Goal: Transaction & Acquisition: Register for event/course

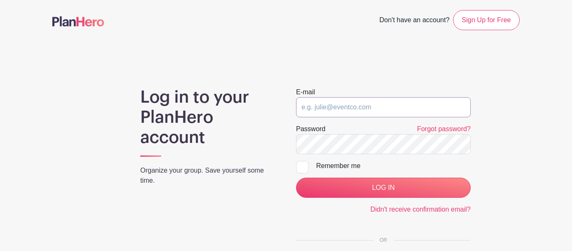
click at [374, 108] on input "email" at bounding box center [383, 107] width 175 height 20
click at [481, 24] on link "Sign Up for Free" at bounding box center [486, 20] width 67 height 20
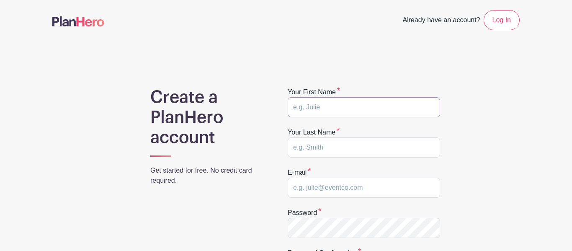
click at [349, 108] on input "text" at bounding box center [364, 107] width 152 height 20
type input "Lesli"
click at [346, 145] on input "text" at bounding box center [364, 147] width 152 height 20
type input "Vazquez"
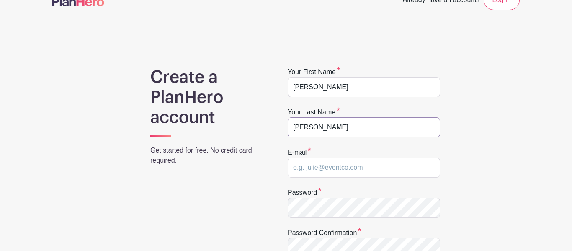
scroll to position [22, 0]
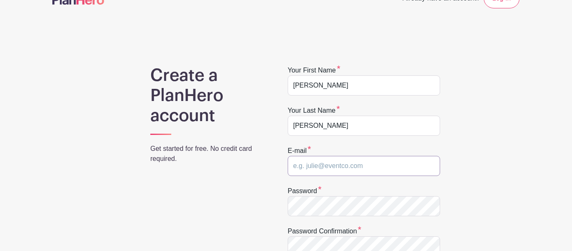
click at [347, 166] on input "email" at bounding box center [364, 166] width 152 height 20
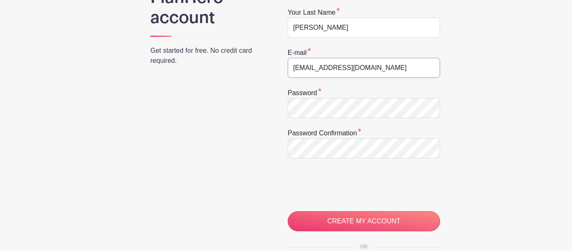
scroll to position [124, 0]
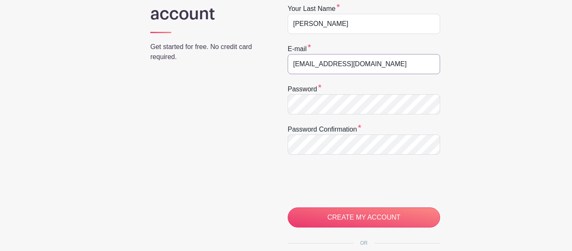
type input "lesliv870@gmail.com"
click at [288, 207] on input "CREATE MY ACCOUNT" at bounding box center [364, 217] width 152 height 20
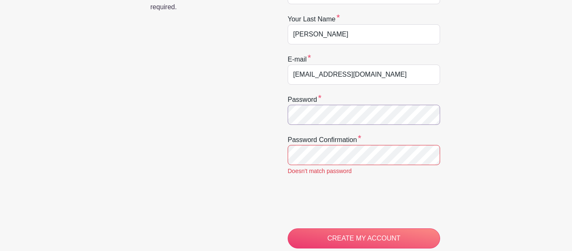
click at [288, 228] on input "CREATE MY ACCOUNT" at bounding box center [364, 238] width 152 height 20
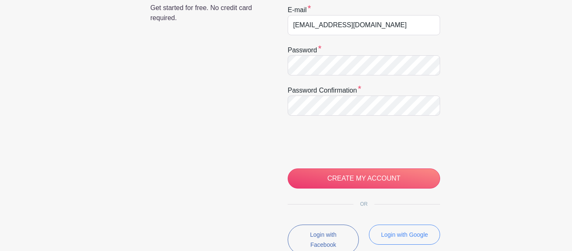
scroll to position [180, 0]
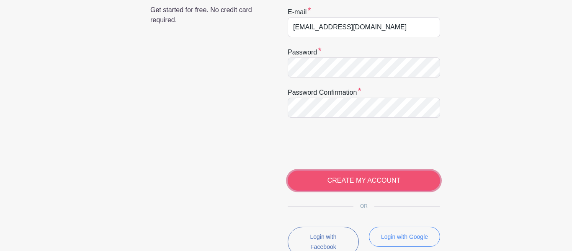
click at [308, 183] on input "CREATE MY ACCOUNT" at bounding box center [364, 180] width 152 height 20
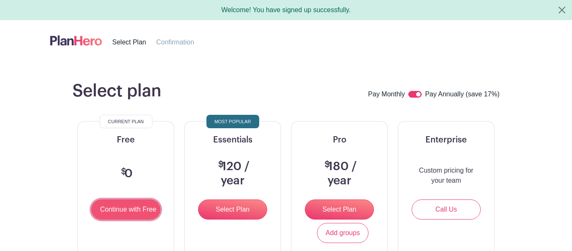
click at [140, 216] on input "Continue with Free" at bounding box center [125, 209] width 69 height 20
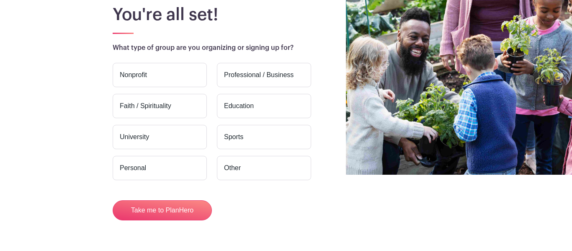
scroll to position [83, 0]
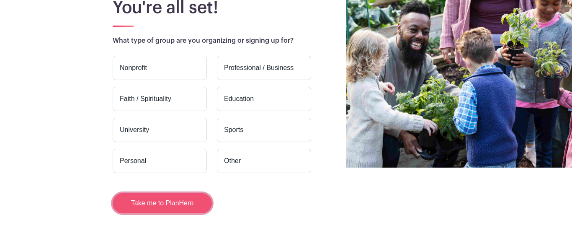
click at [198, 198] on button "Take me to PlanHero" at bounding box center [162, 203] width 99 height 20
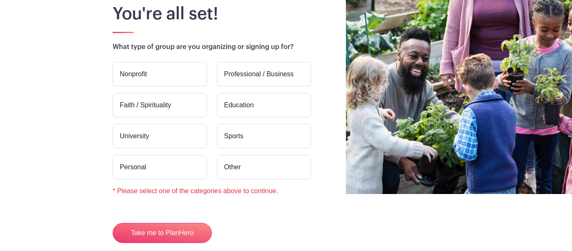
scroll to position [57, 0]
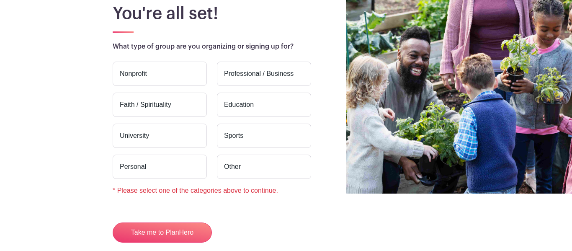
click at [222, 161] on label "Other" at bounding box center [264, 166] width 94 height 24
click at [0, 0] on input "Other" at bounding box center [0, 0] width 0 height 0
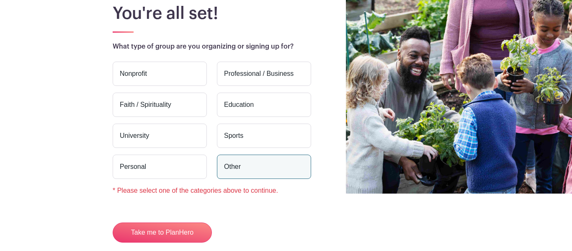
click at [222, 161] on label "Other" at bounding box center [264, 166] width 94 height 24
click at [0, 0] on input "Other" at bounding box center [0, 0] width 0 height 0
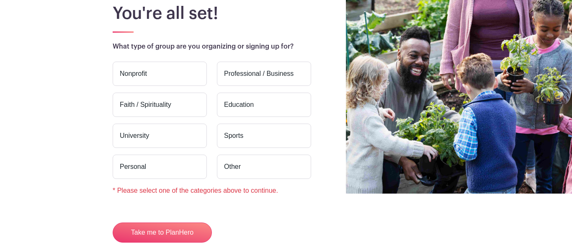
click at [198, 166] on label "Personal" at bounding box center [160, 166] width 94 height 24
click at [0, 0] on input "Personal" at bounding box center [0, 0] width 0 height 0
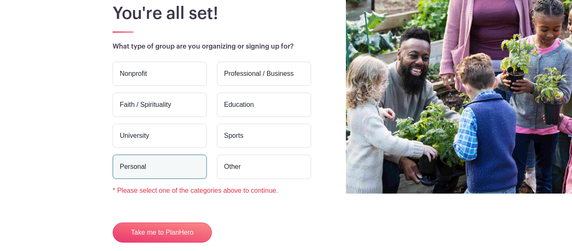
click at [198, 166] on label "Personal" at bounding box center [160, 166] width 94 height 24
click at [0, 0] on input "Personal" at bounding box center [0, 0] width 0 height 0
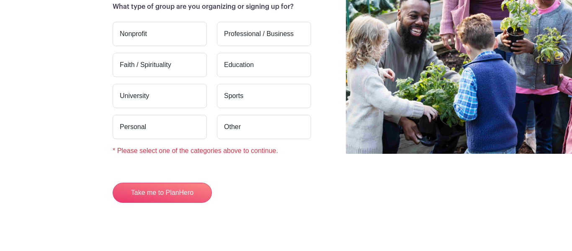
scroll to position [102, 0]
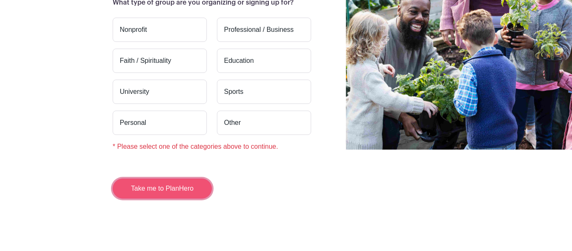
click at [149, 186] on button "Take me to PlanHero" at bounding box center [162, 188] width 99 height 20
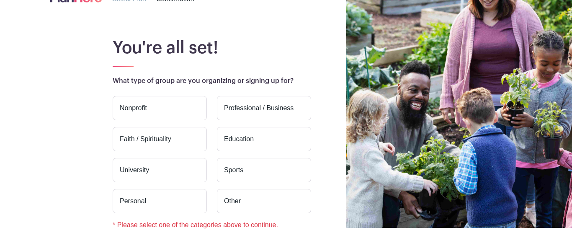
scroll to position [29, 0]
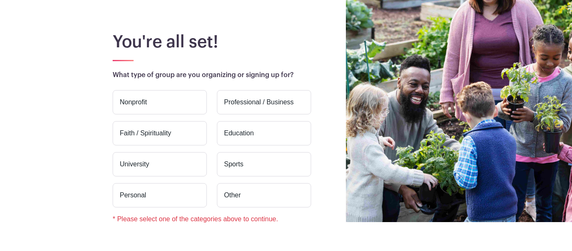
click at [149, 186] on label "Personal" at bounding box center [160, 195] width 94 height 24
click at [0, 0] on input "Personal" at bounding box center [0, 0] width 0 height 0
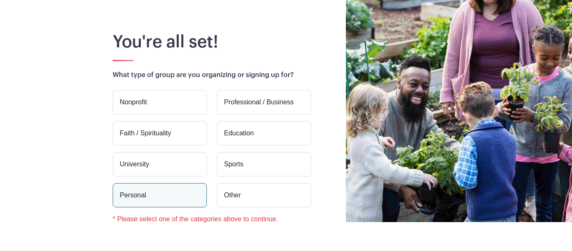
click at [149, 186] on label "Personal" at bounding box center [160, 195] width 94 height 24
click at [0, 0] on input "Personal" at bounding box center [0, 0] width 0 height 0
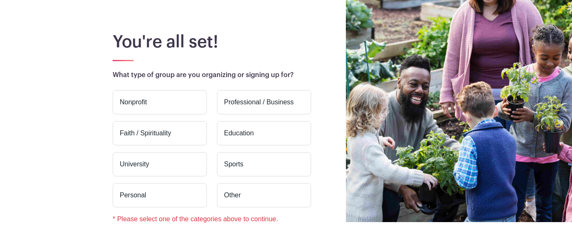
click at [149, 186] on label "Personal" at bounding box center [160, 195] width 94 height 24
click at [0, 0] on input "Personal" at bounding box center [0, 0] width 0 height 0
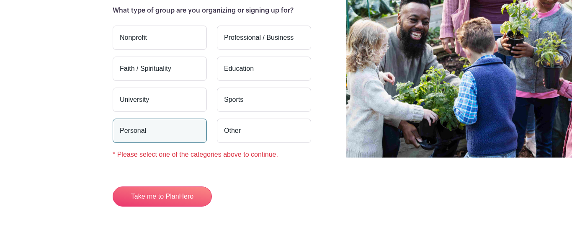
scroll to position [94, 0]
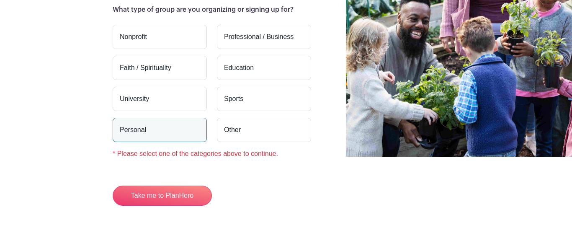
click at [235, 79] on label "Education" at bounding box center [264, 68] width 94 height 24
click at [0, 0] on input "Education" at bounding box center [0, 0] width 0 height 0
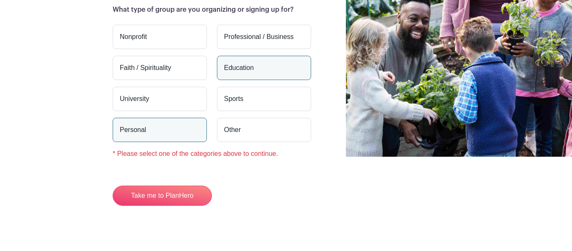
click at [229, 136] on label "Other" at bounding box center [264, 130] width 94 height 24
click at [0, 0] on input "Other" at bounding box center [0, 0] width 0 height 0
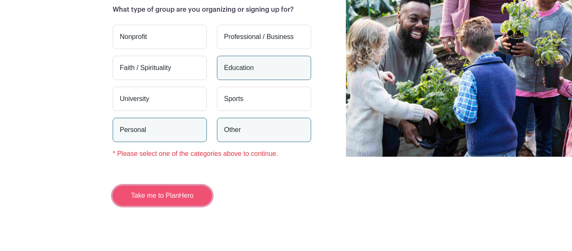
click at [193, 191] on button "Take me to PlanHero" at bounding box center [162, 195] width 99 height 20
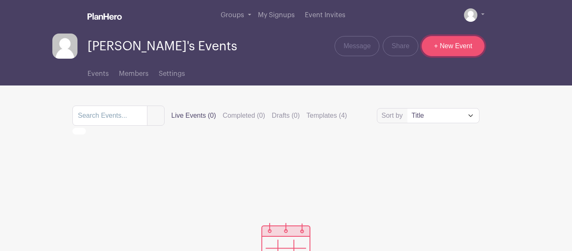
click at [448, 44] on link "+ New Event" at bounding box center [453, 46] width 63 height 20
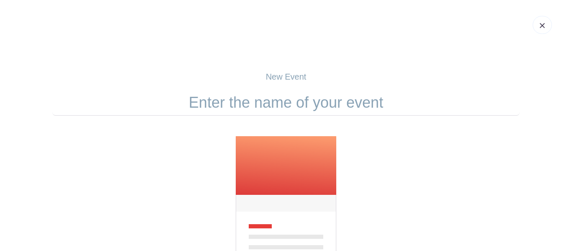
click at [394, 99] on input "text" at bounding box center [285, 103] width 467 height 26
click at [540, 25] on img at bounding box center [542, 25] width 5 height 5
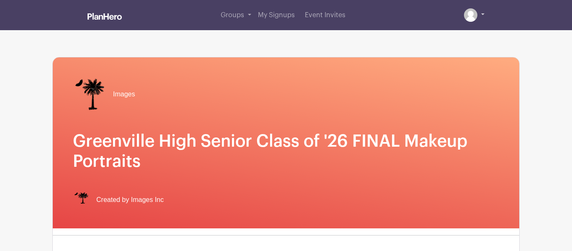
click at [473, 15] on img at bounding box center [470, 14] width 13 height 13
click at [479, 18] on link at bounding box center [474, 14] width 21 height 13
click at [471, 12] on img at bounding box center [470, 14] width 13 height 13
click at [484, 12] on link at bounding box center [474, 14] width 21 height 13
click at [484, 15] on link at bounding box center [474, 14] width 21 height 13
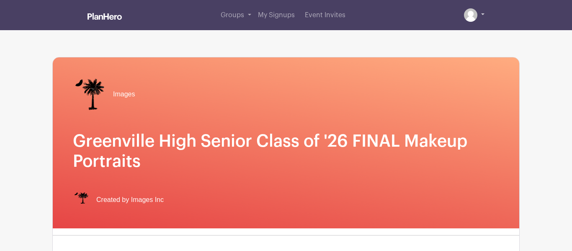
click at [484, 15] on link at bounding box center [474, 14] width 21 height 13
click at [470, 14] on img at bounding box center [470, 14] width 13 height 13
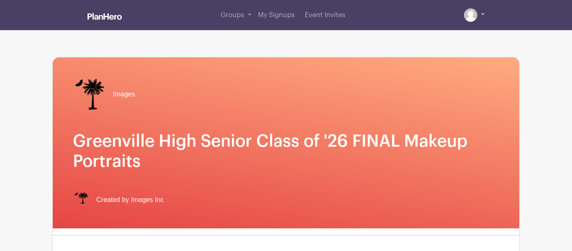
click at [470, 14] on img at bounding box center [470, 14] width 13 height 13
click at [482, 15] on link at bounding box center [474, 14] width 21 height 13
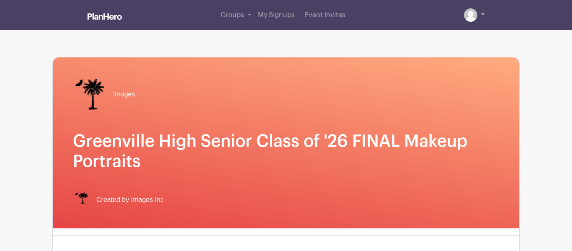
click at [482, 15] on link at bounding box center [474, 14] width 21 height 13
click at [481, 15] on link at bounding box center [474, 14] width 21 height 13
click at [479, 12] on link at bounding box center [474, 14] width 21 height 13
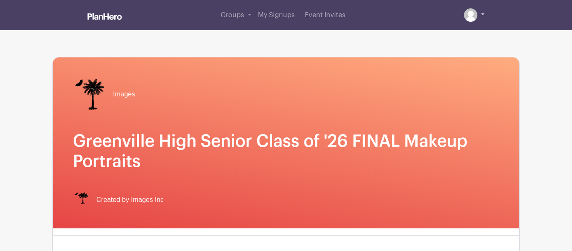
click at [479, 12] on link at bounding box center [474, 14] width 21 height 13
click at [319, 16] on span "Event Invites" at bounding box center [325, 15] width 41 height 7
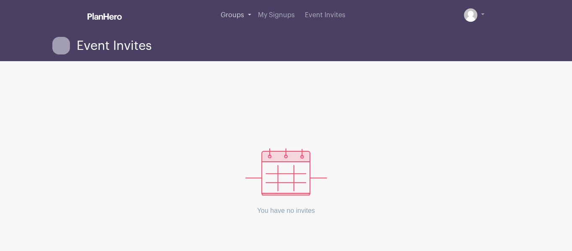
click at [242, 16] on span "Groups" at bounding box center [232, 15] width 23 height 7
click at [273, 16] on span "My Signups" at bounding box center [276, 15] width 37 height 7
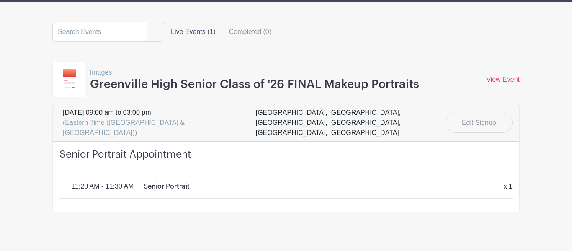
scroll to position [64, 0]
